Goal: Check status

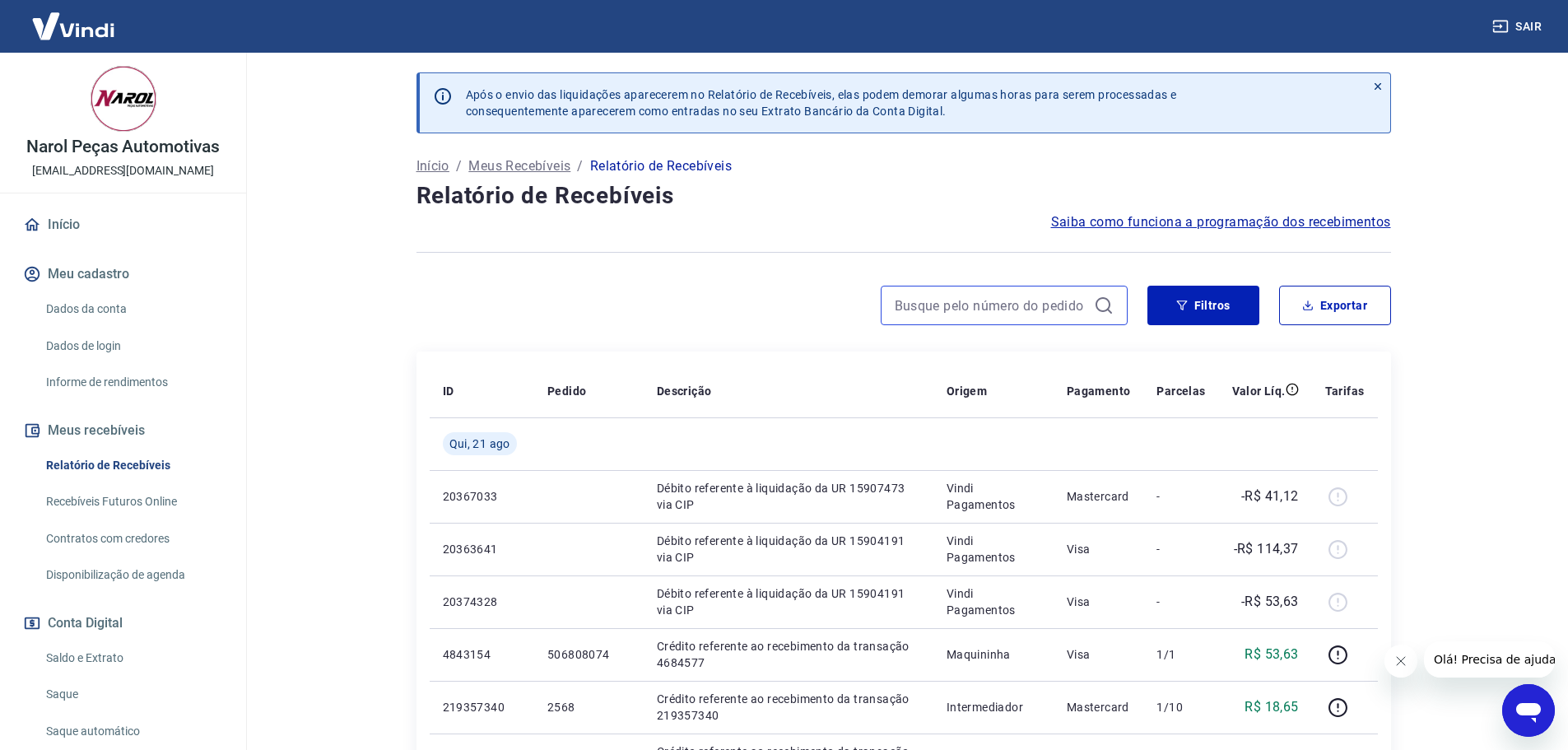
click at [950, 305] on input at bounding box center [991, 305] width 192 height 25
paste input "174645512426"
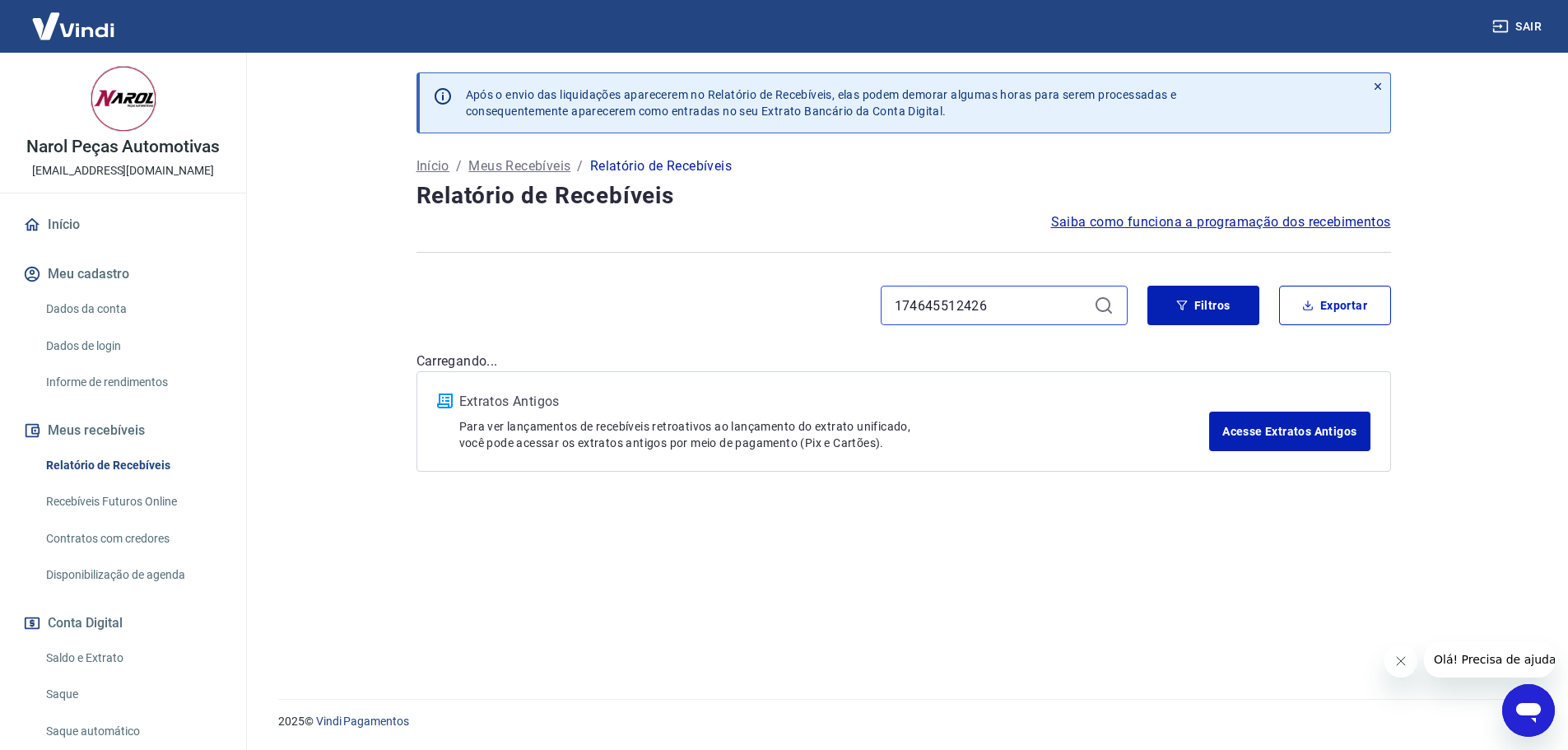
type input "174645512426"
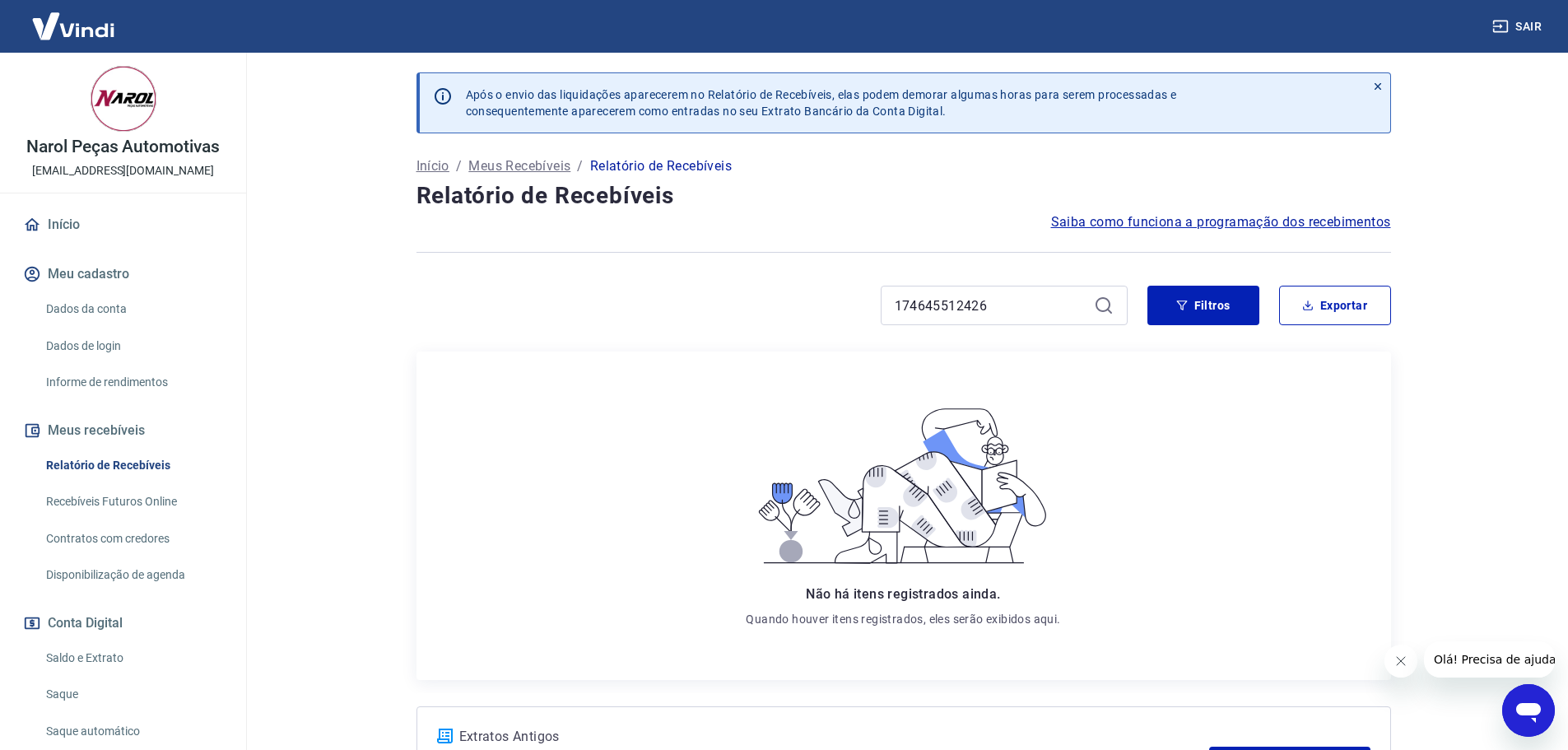
click at [1100, 308] on icon at bounding box center [1103, 305] width 20 height 20
drag, startPoint x: 1009, startPoint y: 305, endPoint x: 746, endPoint y: 306, distance: 263.0
click at [746, 306] on div "174645512426" at bounding box center [772, 305] width 711 height 39
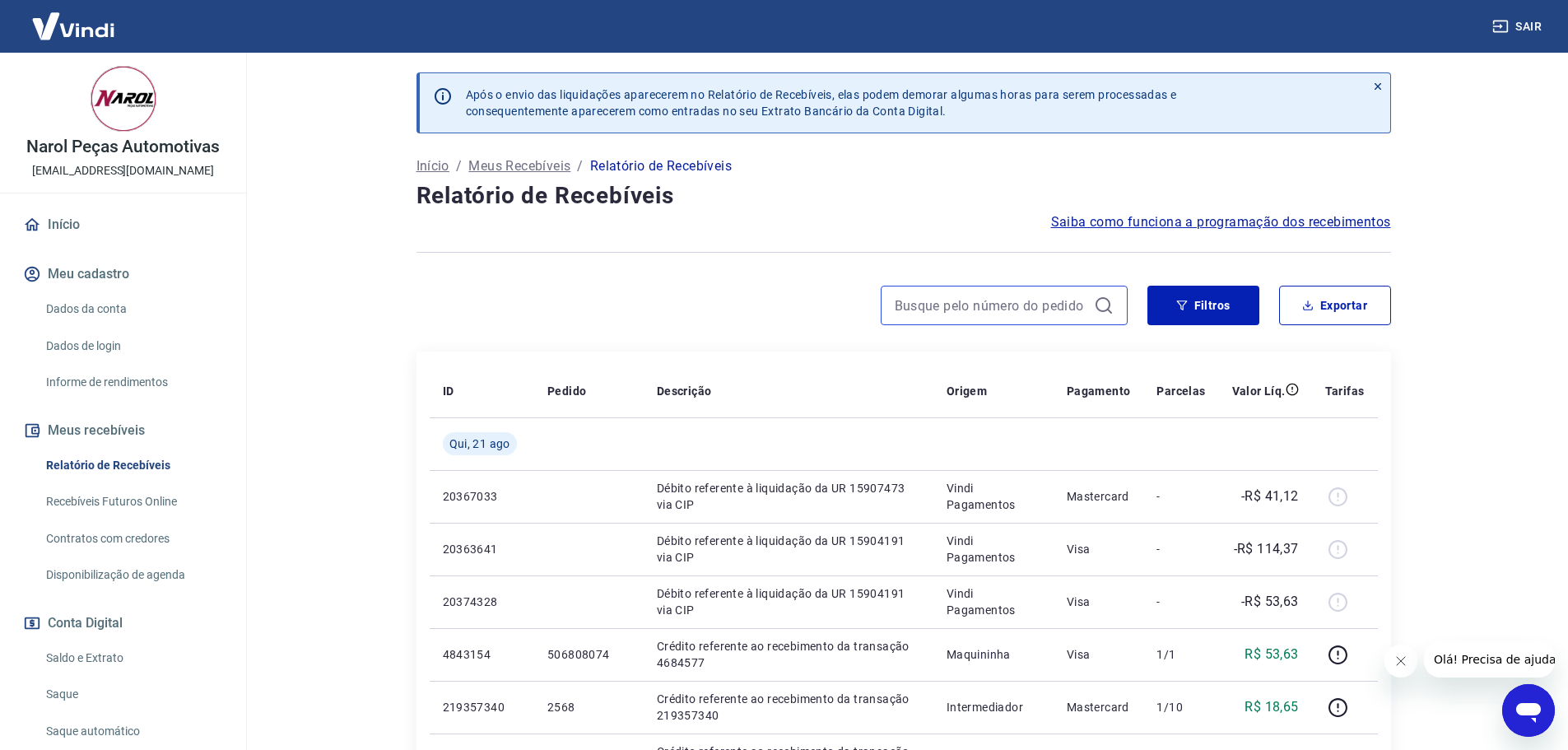
paste input "207570916"
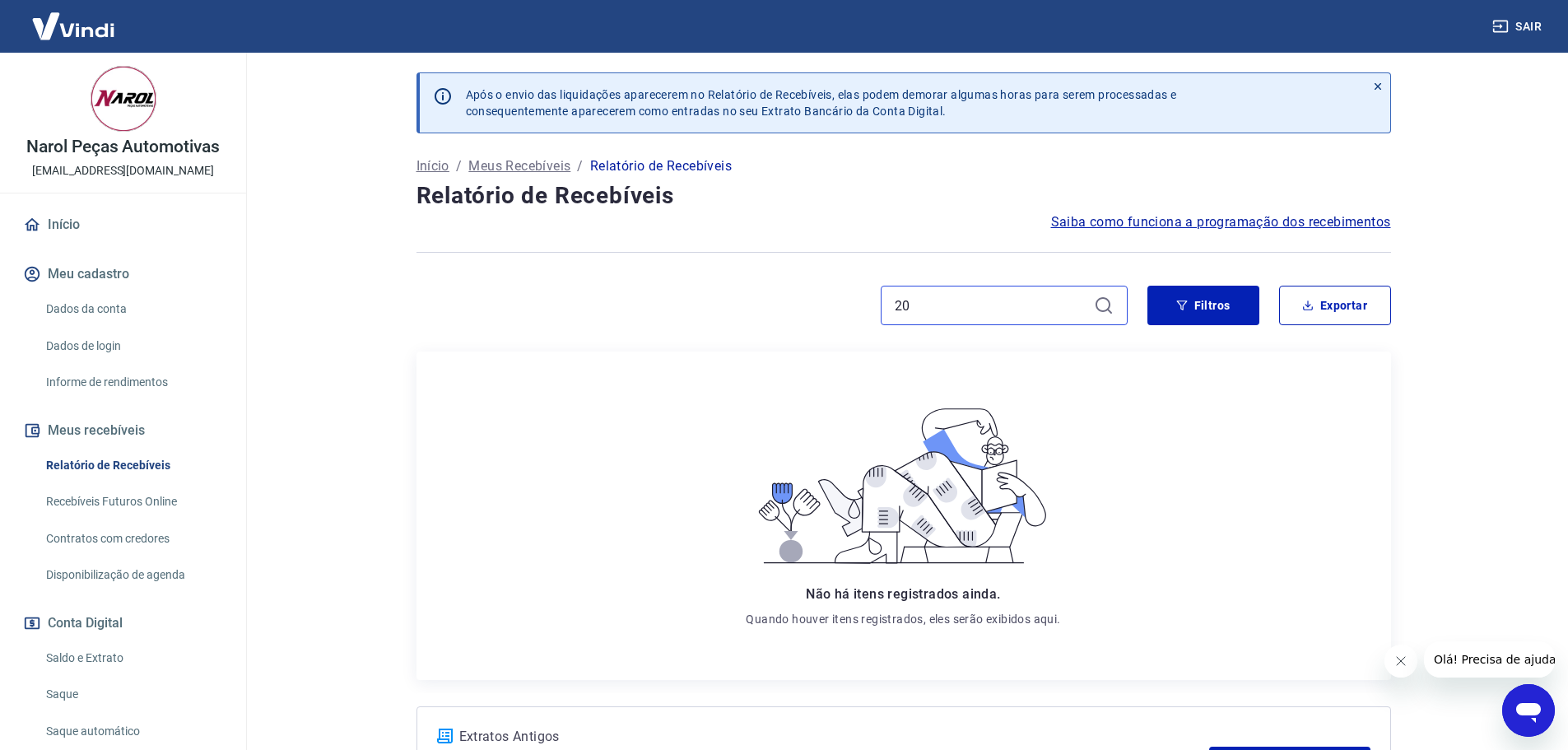
type input "2"
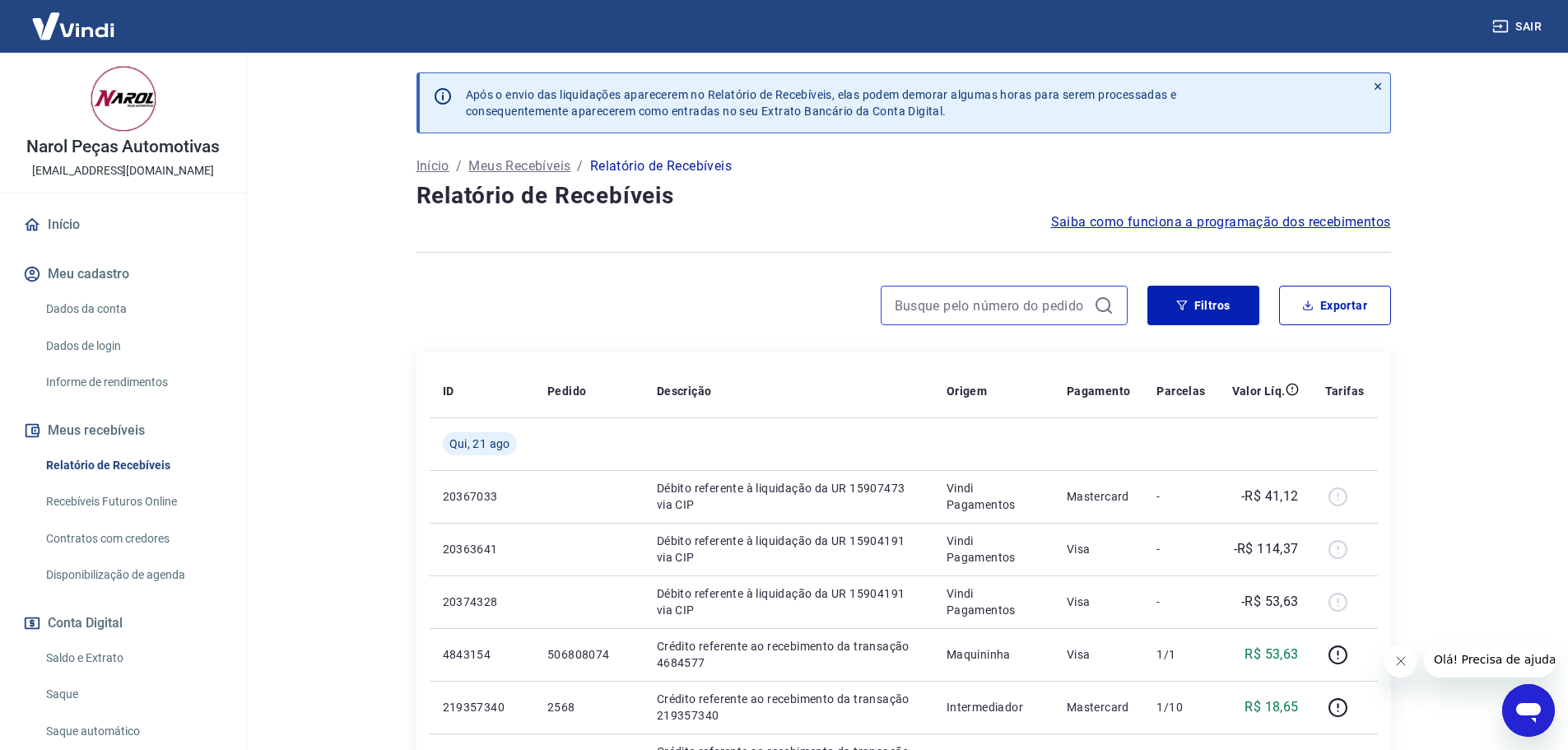
paste input "174645512426"
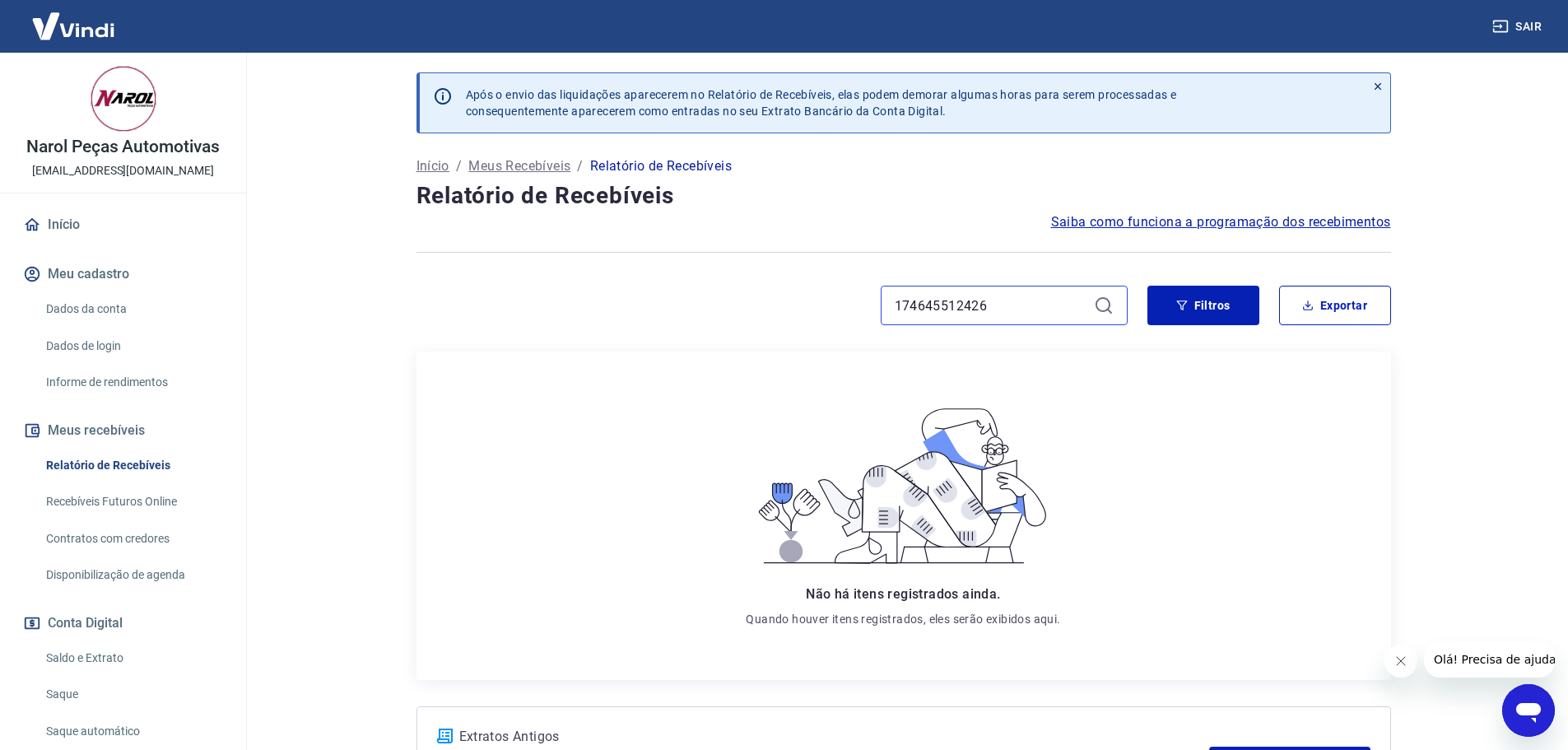
type input "174645512426"
click at [1186, 305] on icon "button" at bounding box center [1182, 305] width 11 height 11
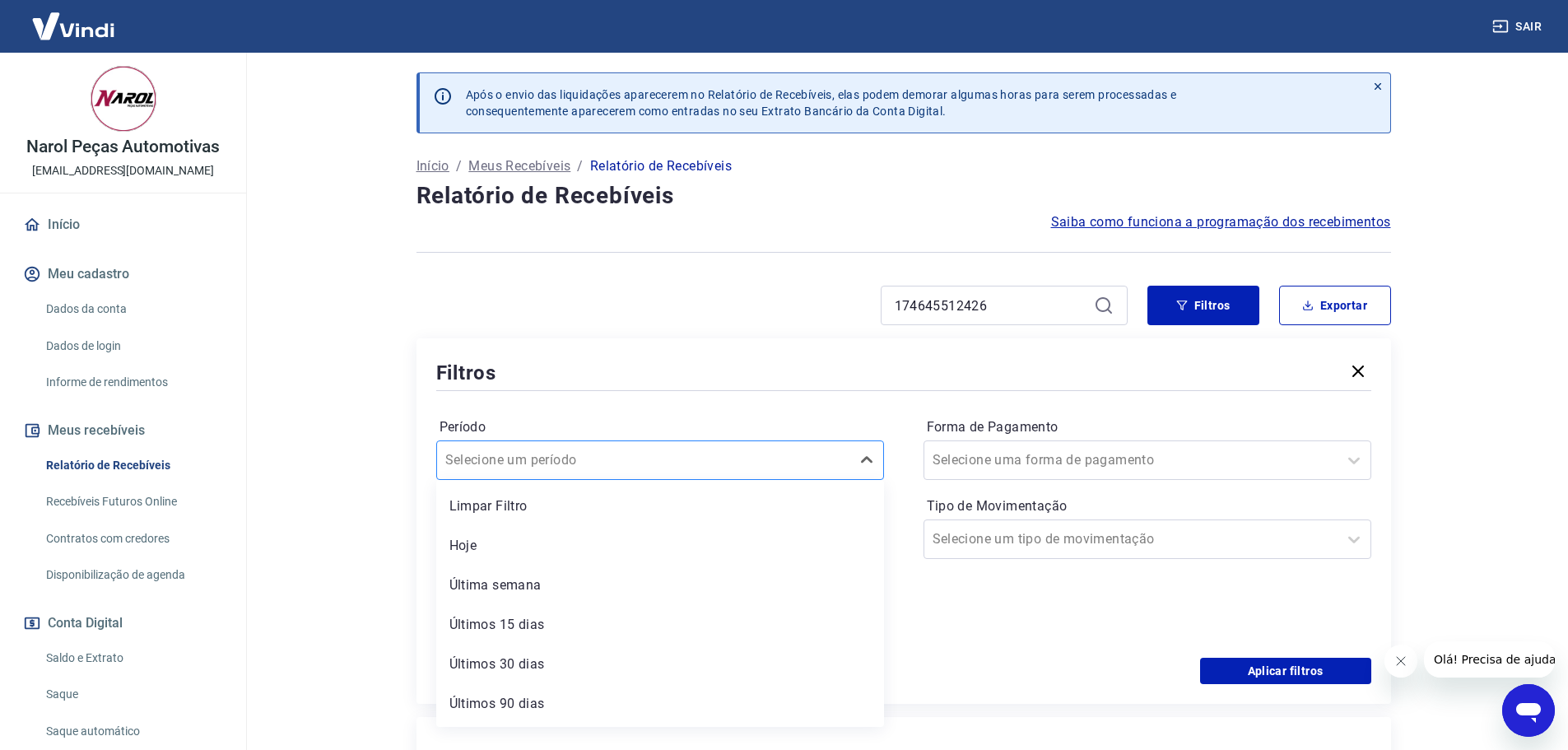
click at [491, 467] on input "Período" at bounding box center [529, 460] width 166 height 20
click at [587, 315] on div "174645512426" at bounding box center [772, 305] width 711 height 39
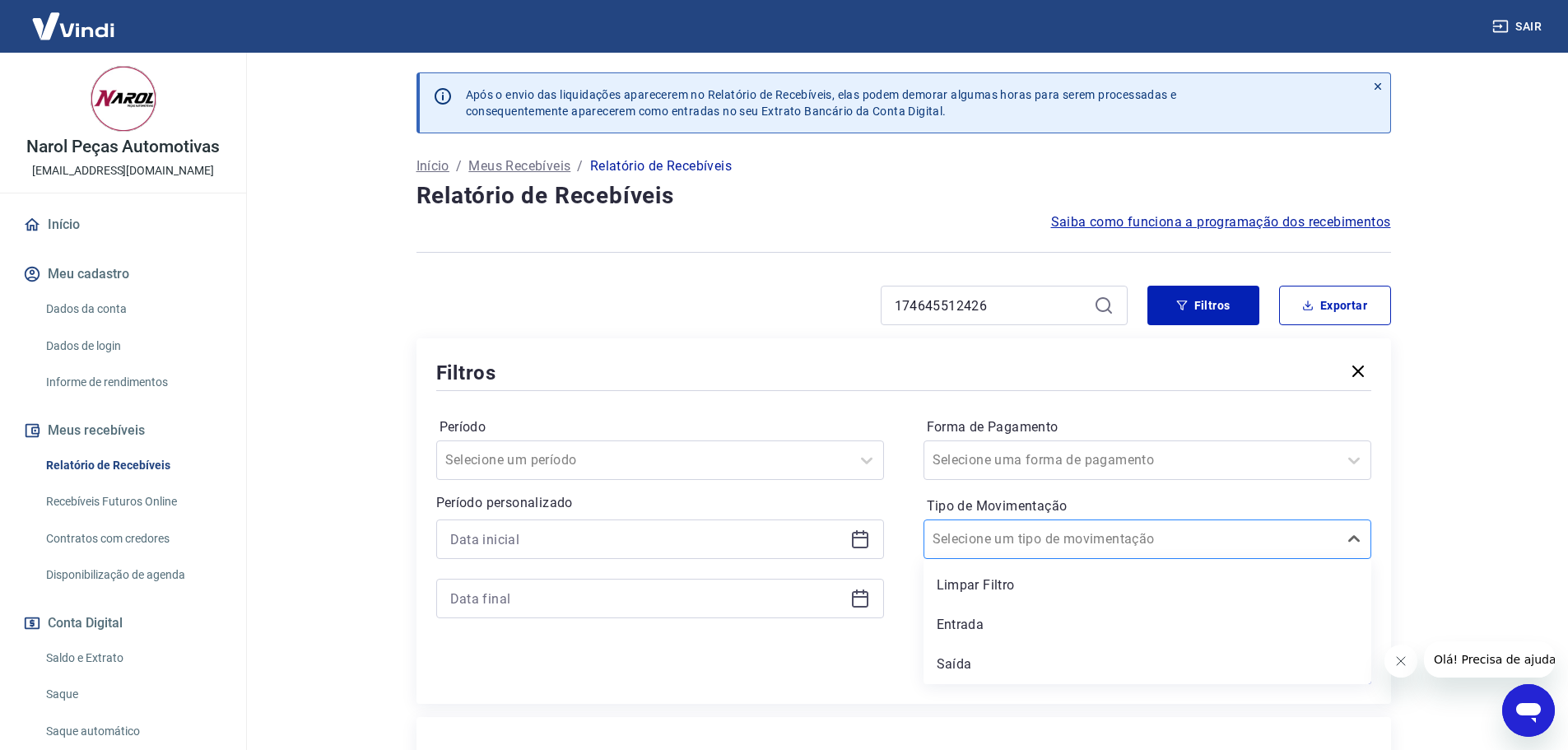
click at [1162, 535] on div at bounding box center [1130, 540] width 397 height 23
click at [1072, 623] on div "Entrada" at bounding box center [1147, 625] width 447 height 33
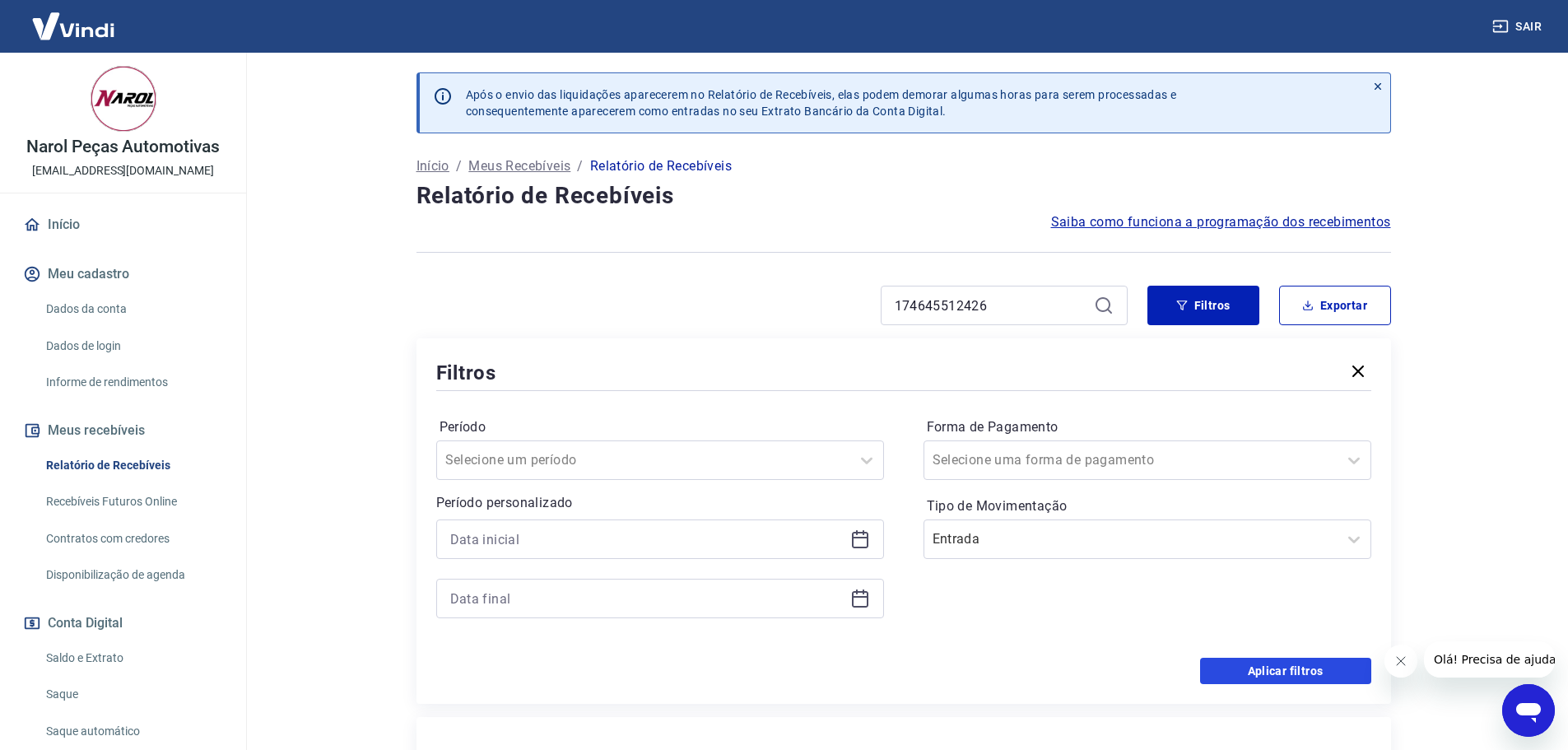
drag, startPoint x: 1283, startPoint y: 679, endPoint x: 1203, endPoint y: 667, distance: 80.9
click at [1282, 677] on button "Aplicar filtros" at bounding box center [1285, 672] width 171 height 27
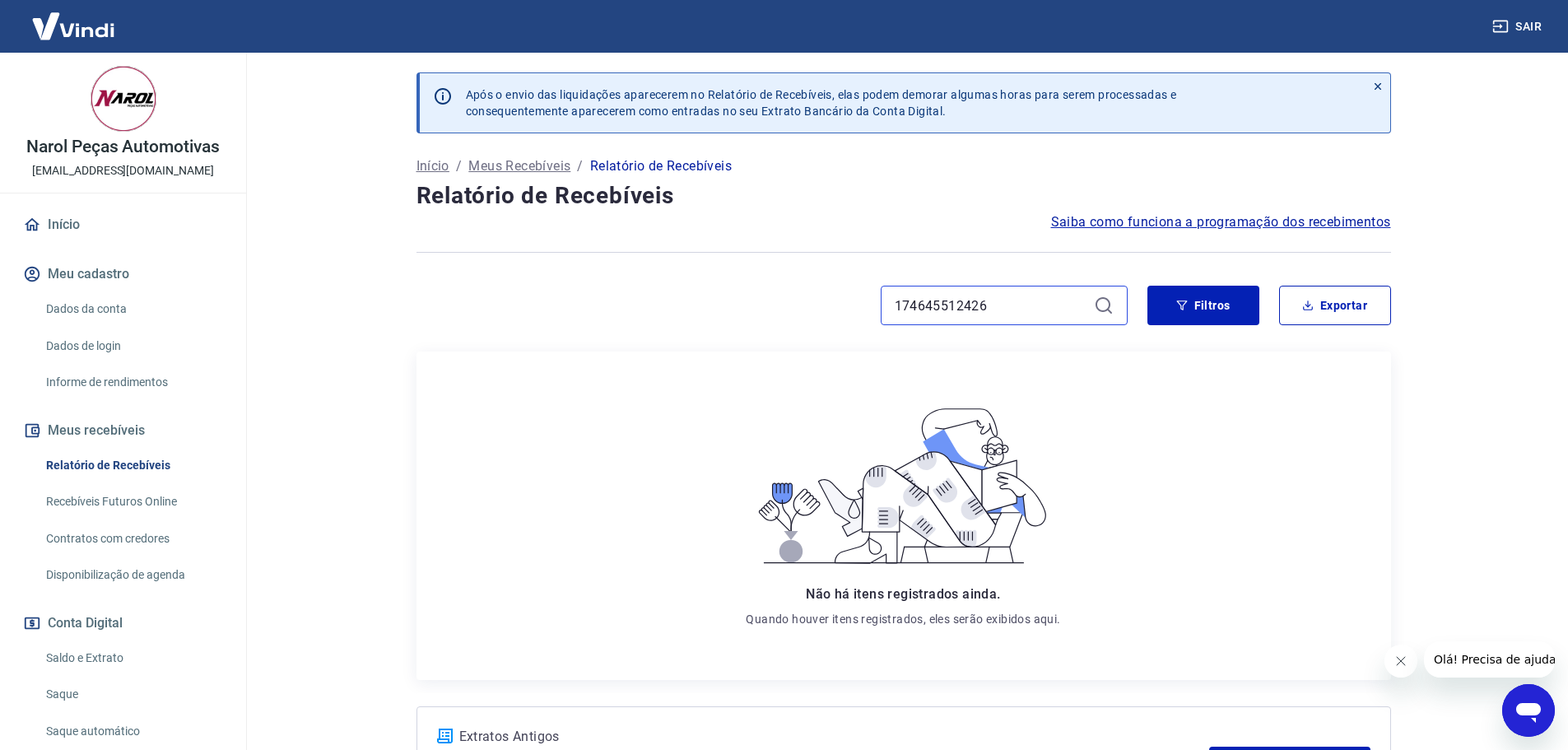
drag, startPoint x: 1023, startPoint y: 307, endPoint x: 650, endPoint y: 266, distance: 375.2
click at [650, 266] on div "Após o envio das liquidações aparecerem no Relatório de Recebíveis, elas podem …" at bounding box center [904, 439] width 1013 height 774
